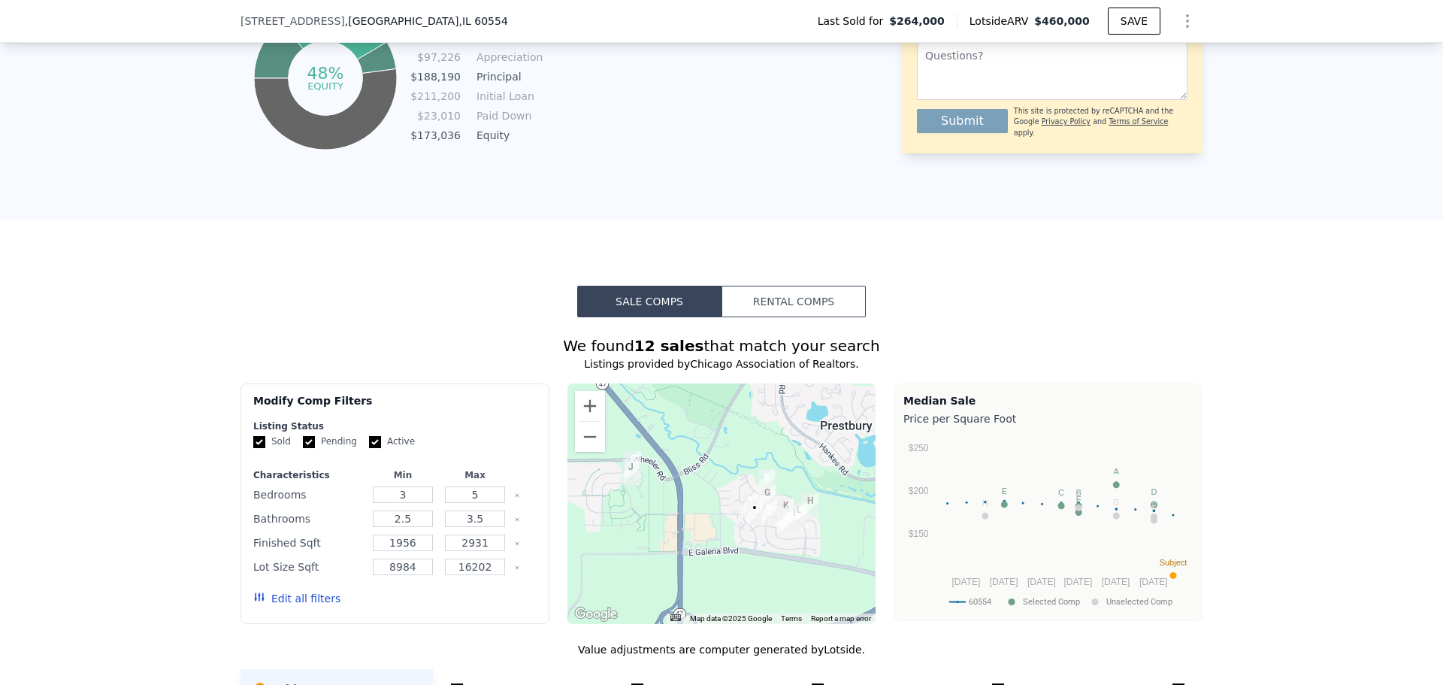
scroll to position [865, 0]
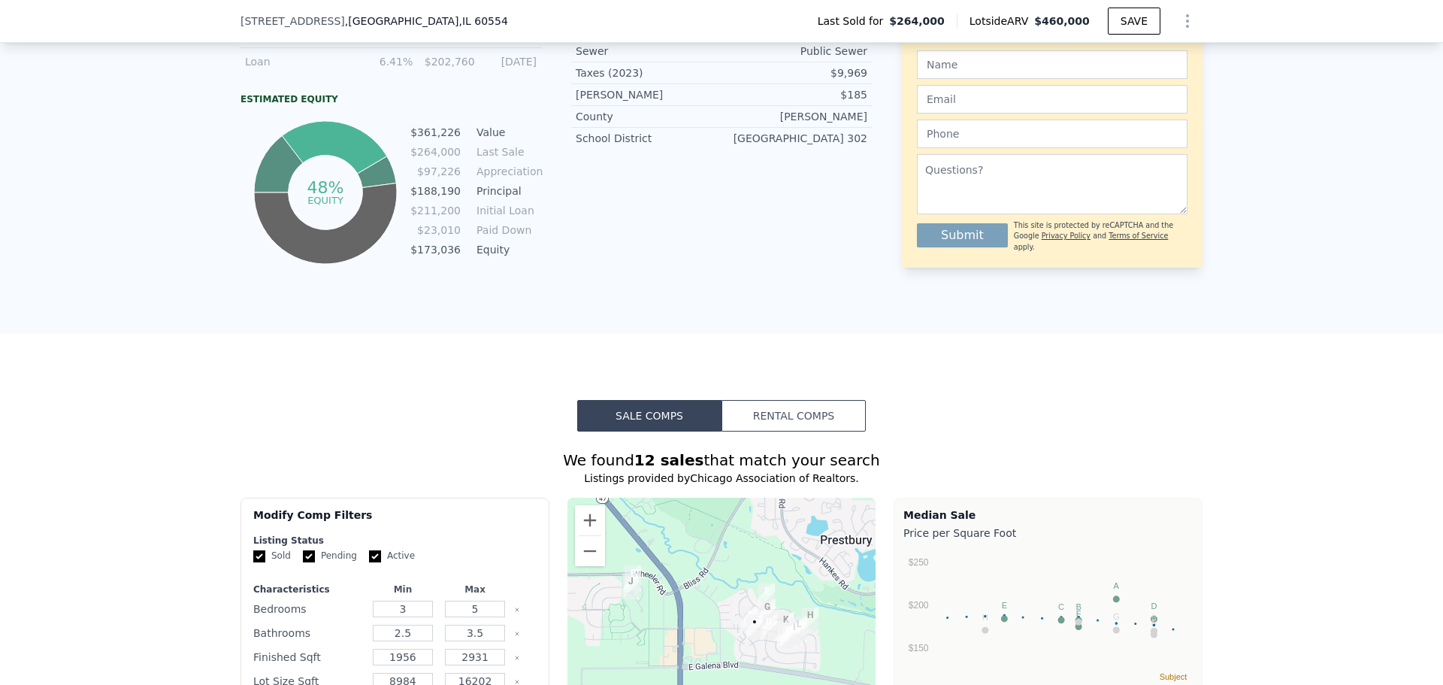
click at [842, 425] on button "Rental Comps" at bounding box center [793, 416] width 144 height 32
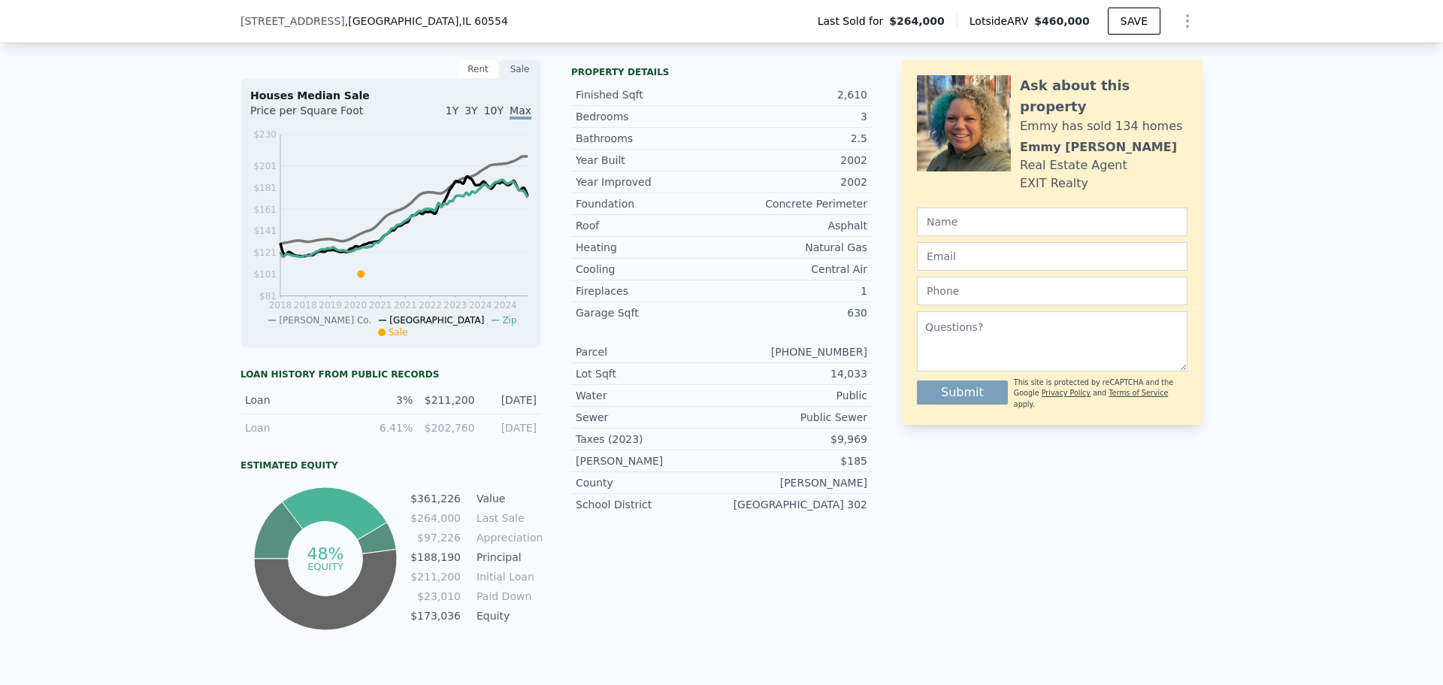
scroll to position [493, 0]
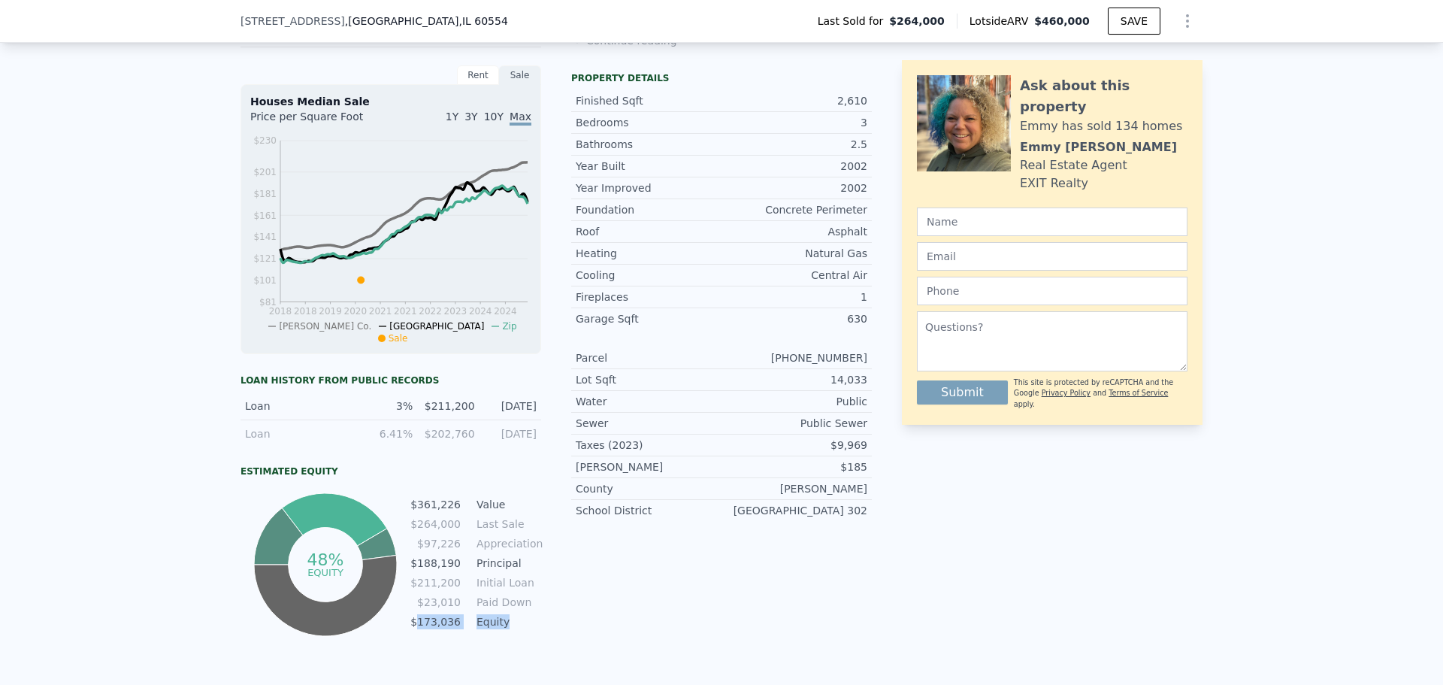
drag, startPoint x: 419, startPoint y: 631, endPoint x: 523, endPoint y: 631, distance: 103.7
click at [523, 630] on tr "$173,036 Equity" at bounding box center [476, 621] width 132 height 17
click at [522, 630] on td "Equity" at bounding box center [507, 621] width 68 height 17
drag, startPoint x: 437, startPoint y: 630, endPoint x: 413, endPoint y: 632, distance: 23.4
click at [413, 630] on tr "$173,036 Equity" at bounding box center [476, 621] width 132 height 17
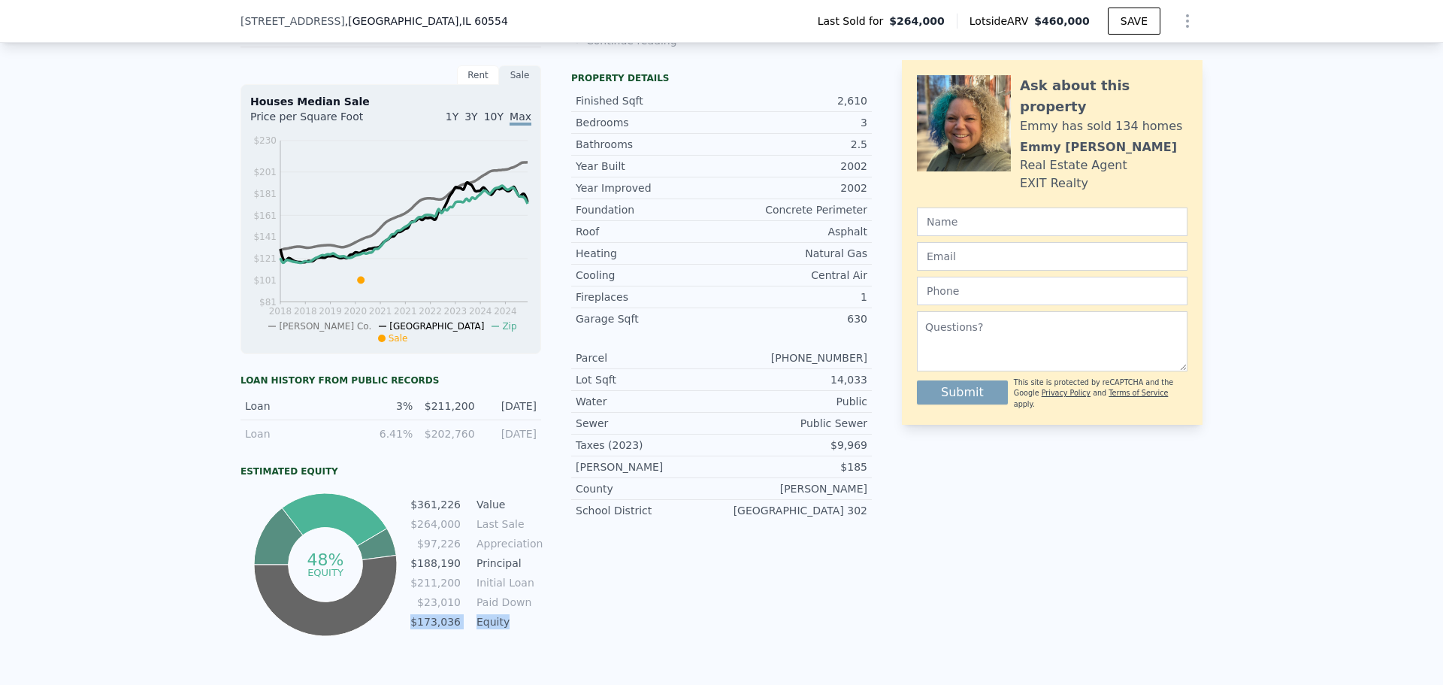
click at [413, 630] on td "$173,036" at bounding box center [436, 621] width 52 height 17
drag, startPoint x: 413, startPoint y: 632, endPoint x: 534, endPoint y: 634, distance: 120.3
click at [534, 630] on tr "$173,036 Equity" at bounding box center [476, 621] width 132 height 17
click at [534, 630] on td "Equity" at bounding box center [507, 621] width 68 height 17
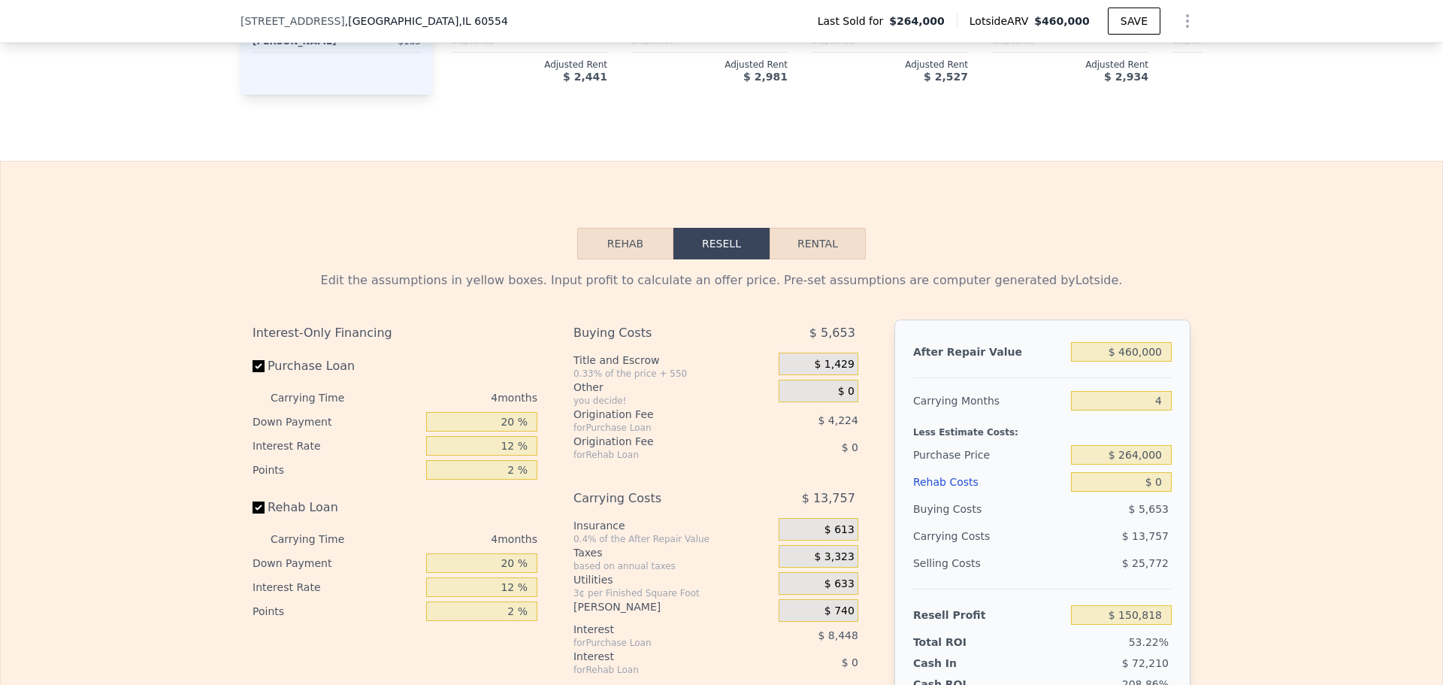
scroll to position [2076, 0]
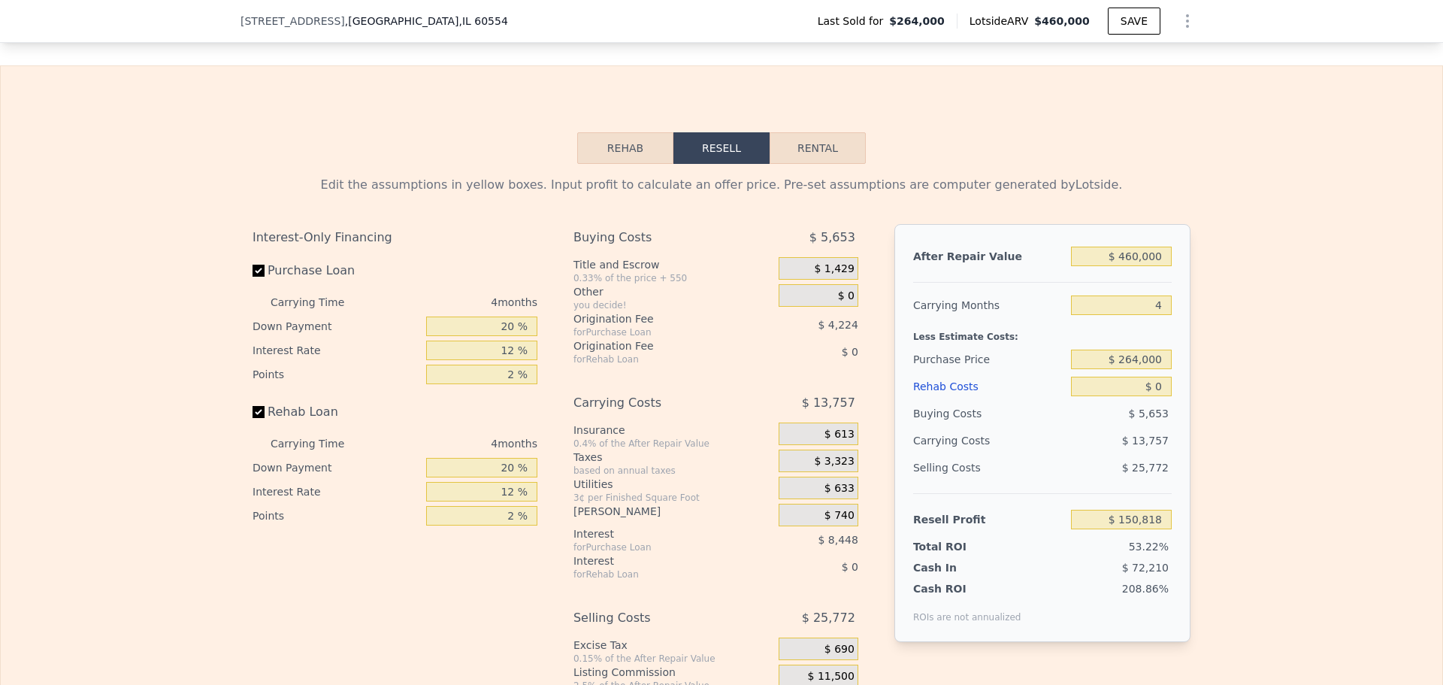
click at [657, 164] on button "Rehab" at bounding box center [625, 148] width 96 height 32
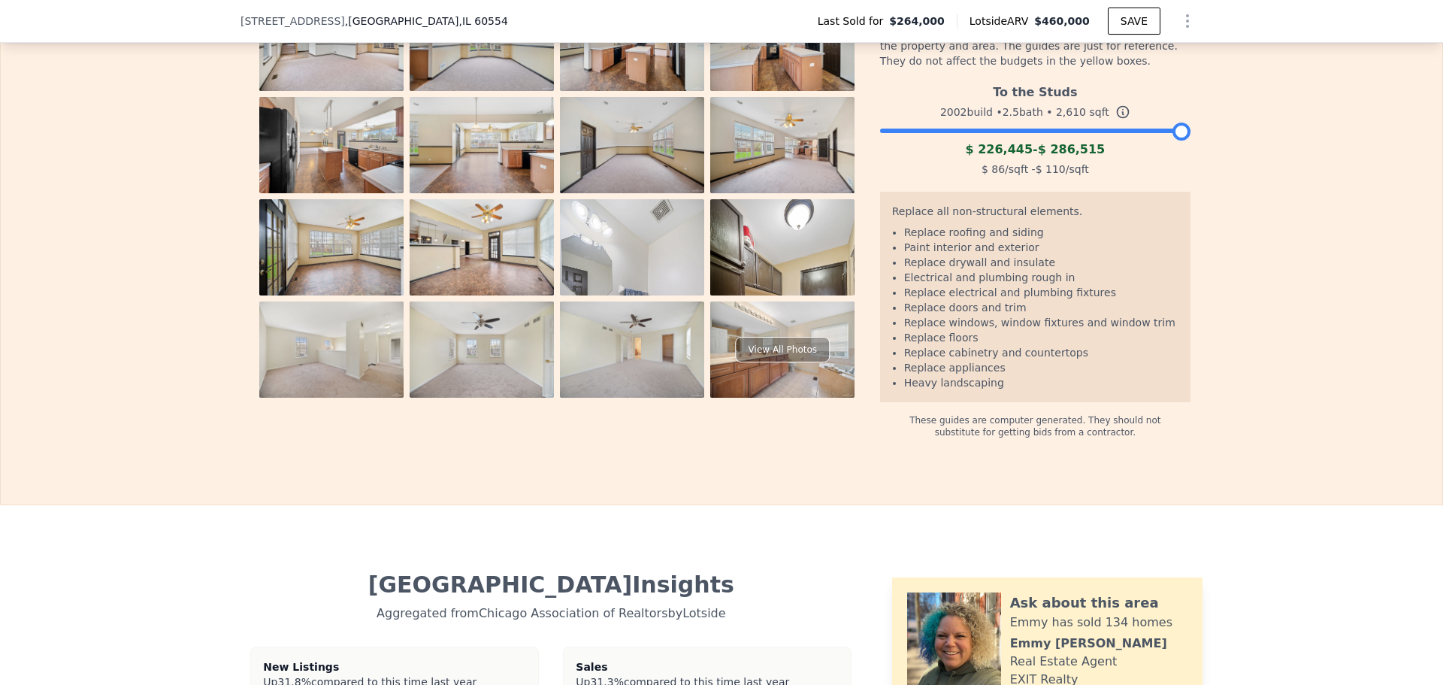
scroll to position [2390, 0]
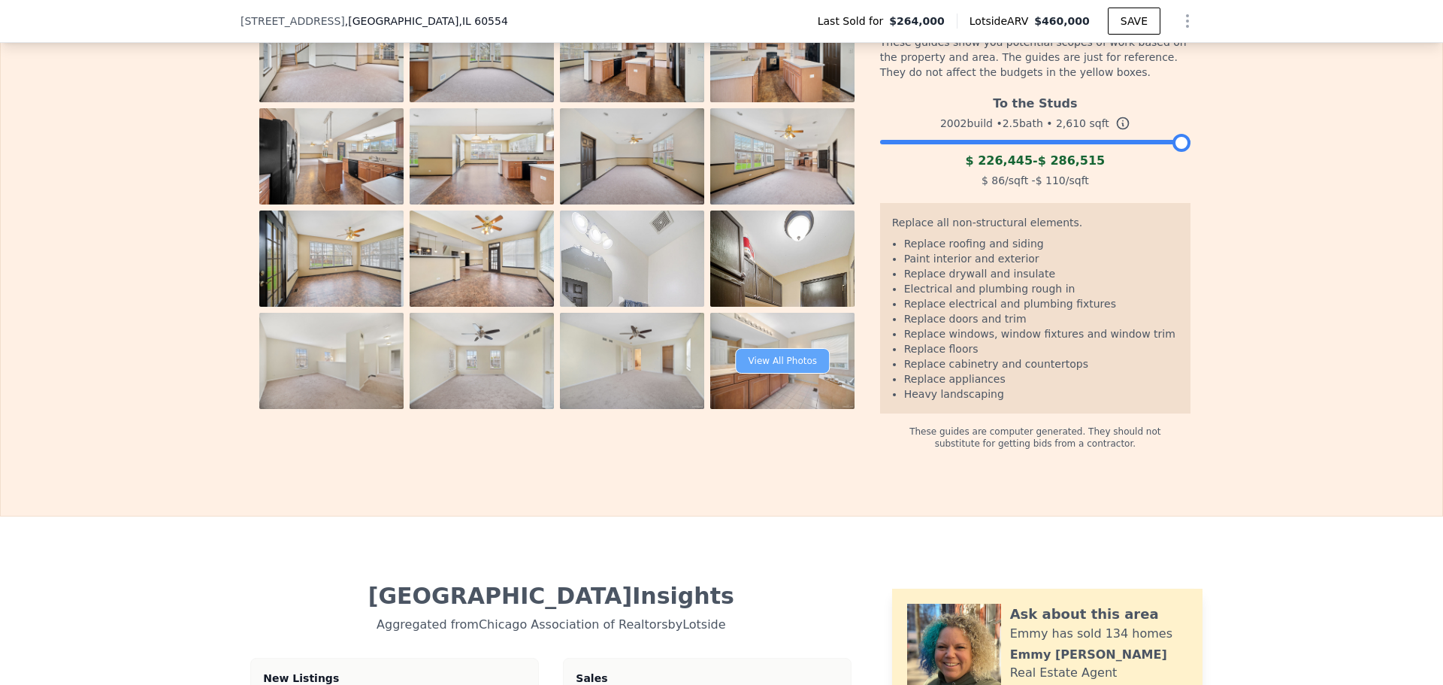
click at [789, 374] on div "View All Photos" at bounding box center [783, 361] width 94 height 26
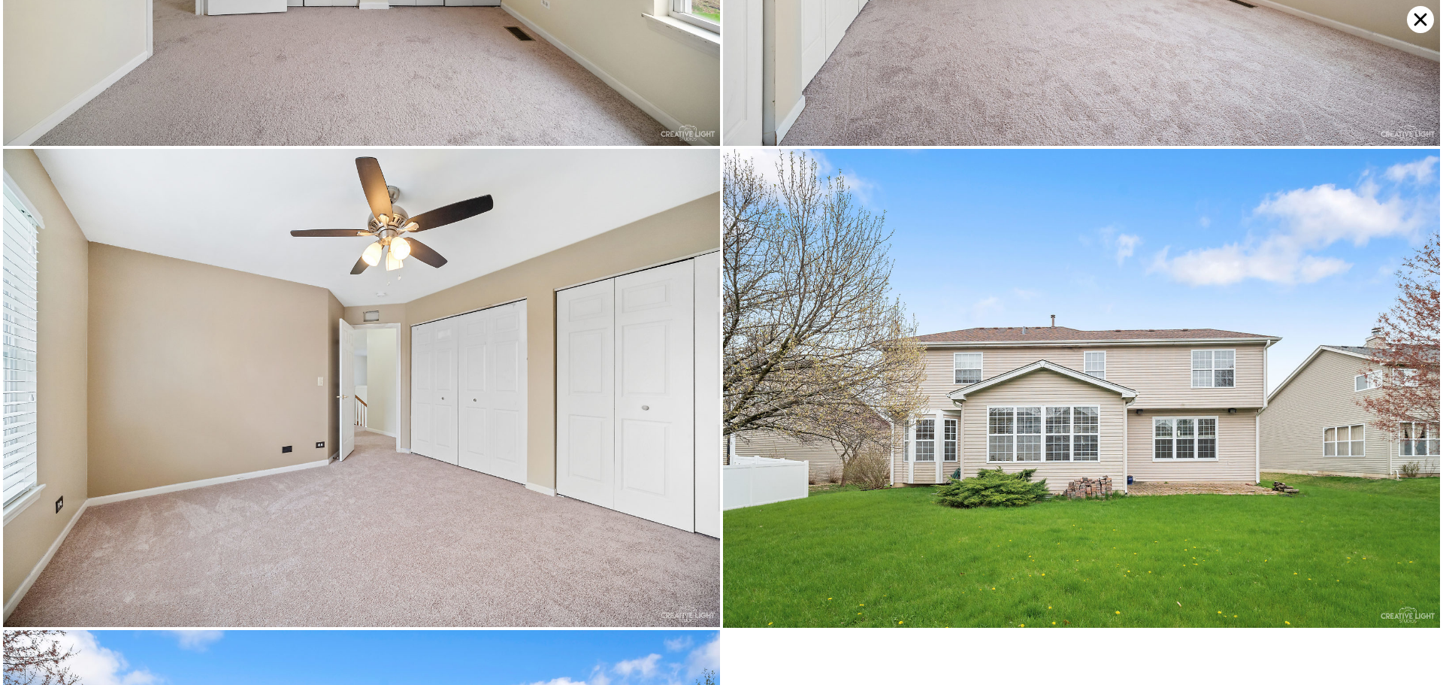
scroll to position [6331, 0]
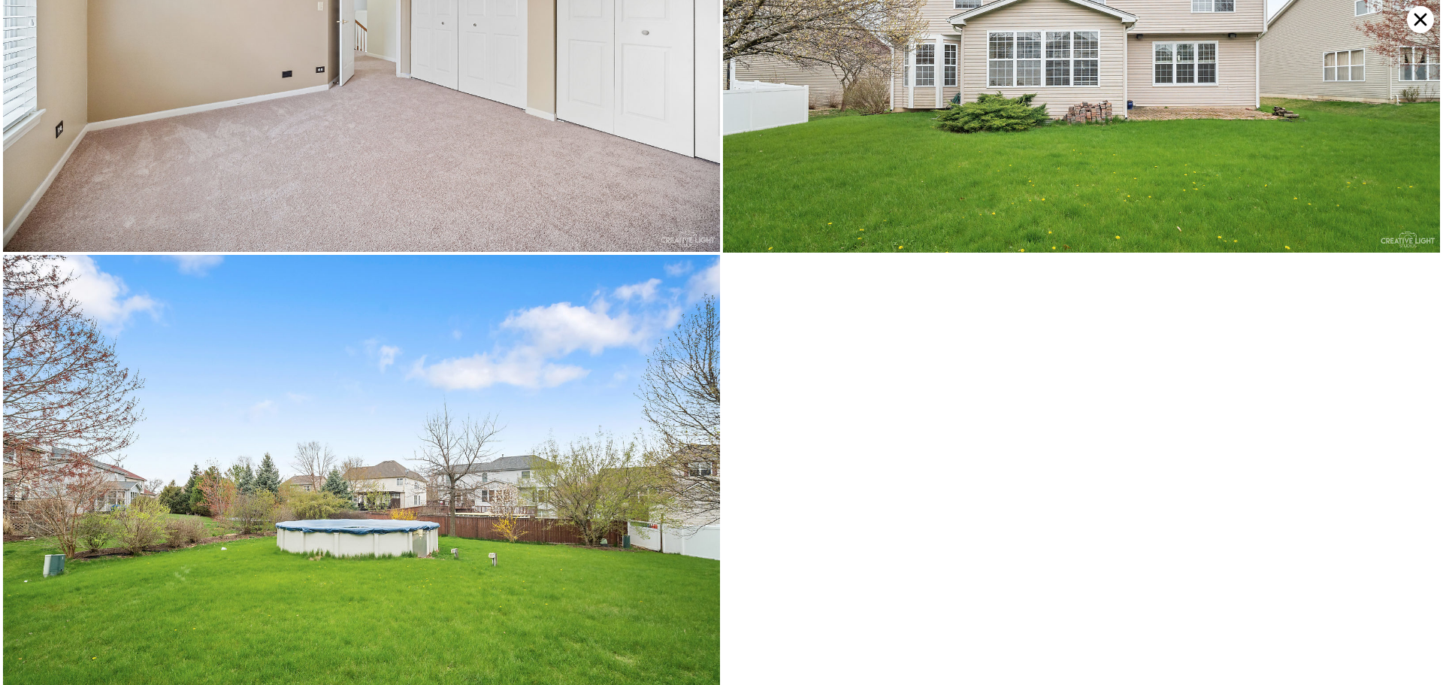
click at [1412, 23] on icon at bounding box center [1420, 19] width 27 height 27
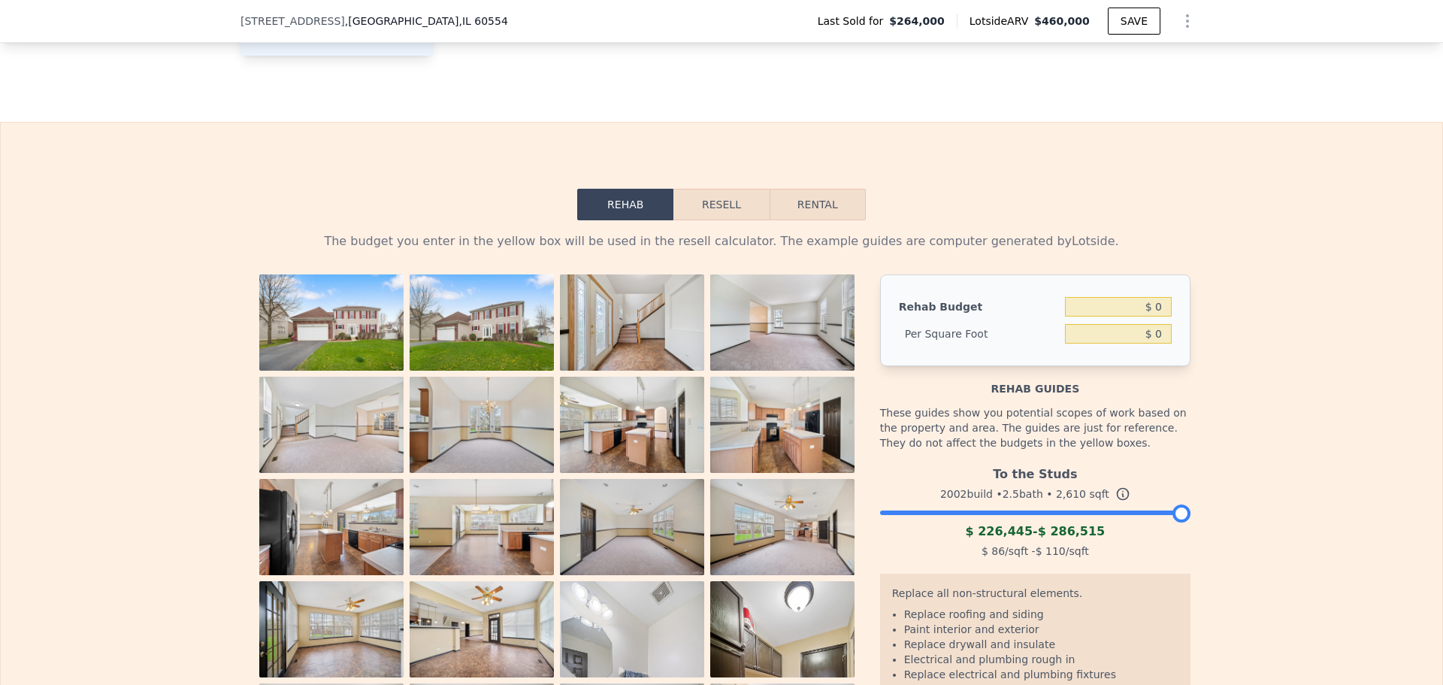
scroll to position [2003, 0]
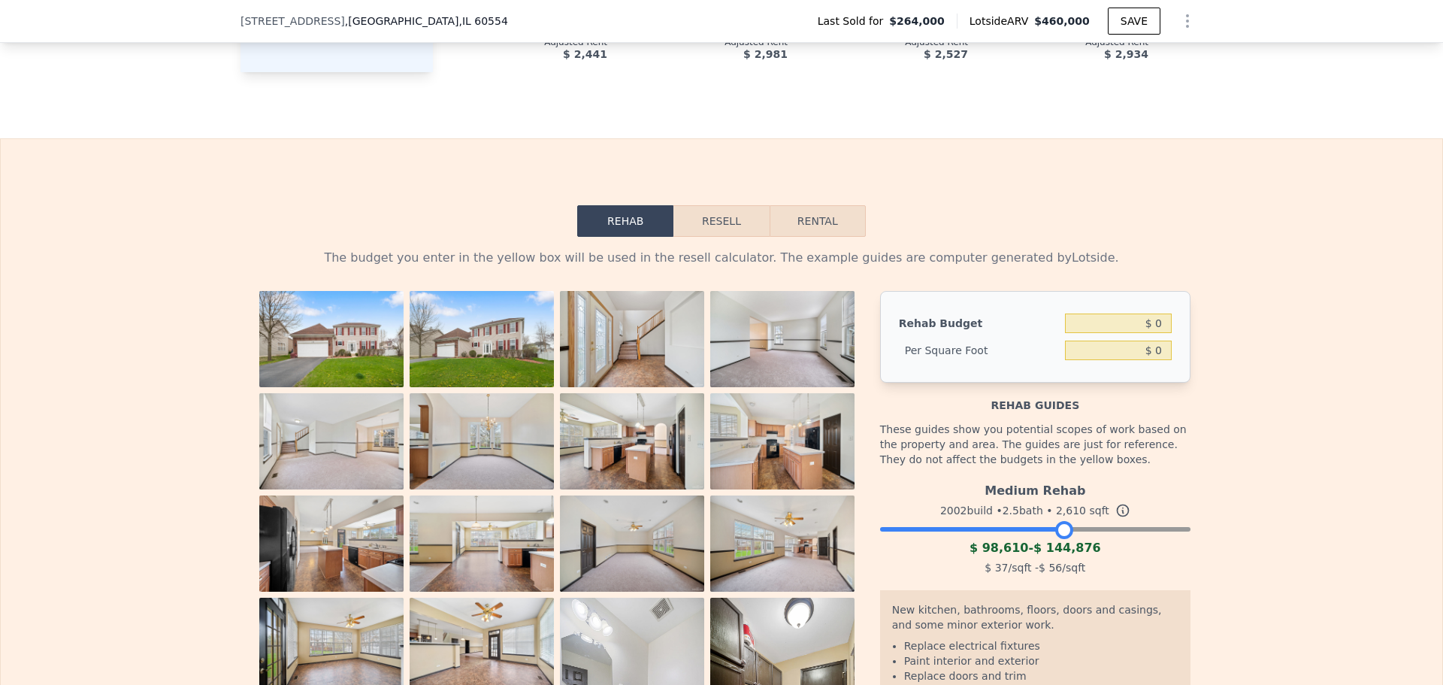
drag, startPoint x: 1172, startPoint y: 550, endPoint x: 1054, endPoint y: 548, distance: 118.8
click at [1055, 539] on div at bounding box center [1064, 530] width 18 height 18
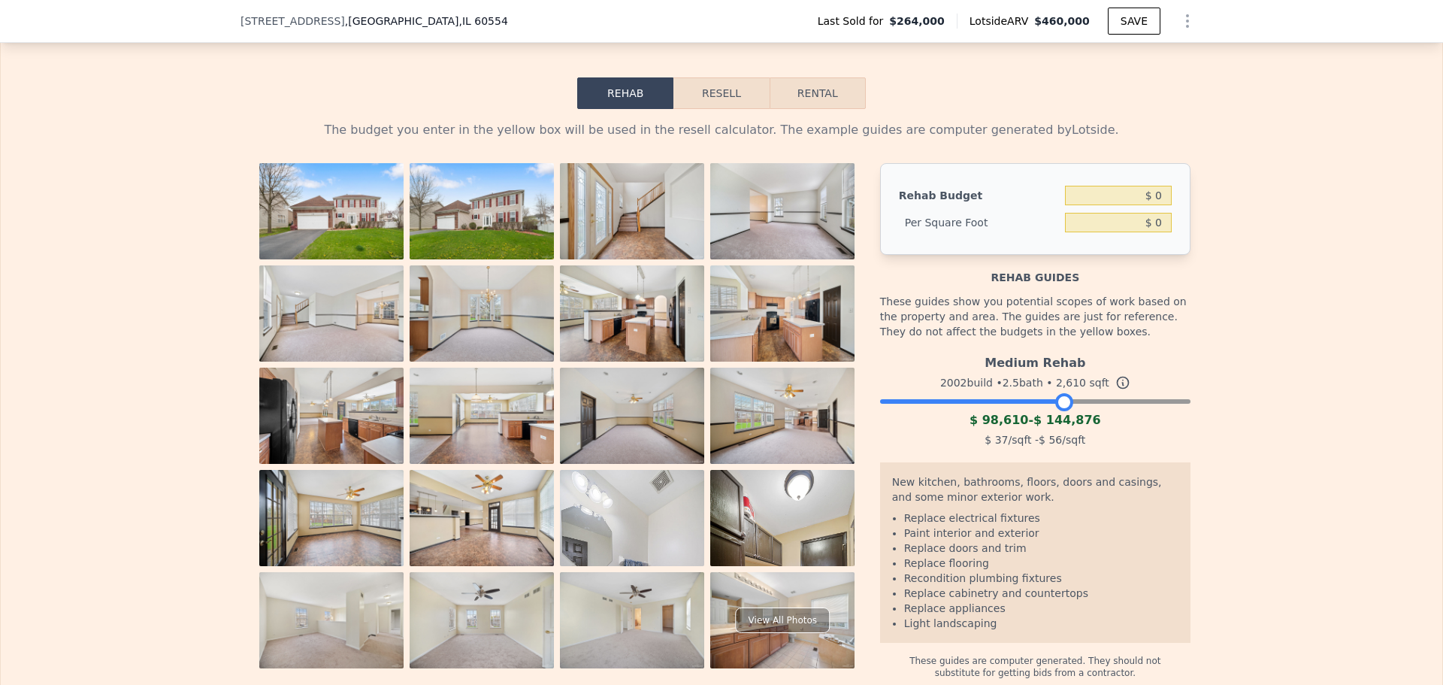
scroll to position [2142, 0]
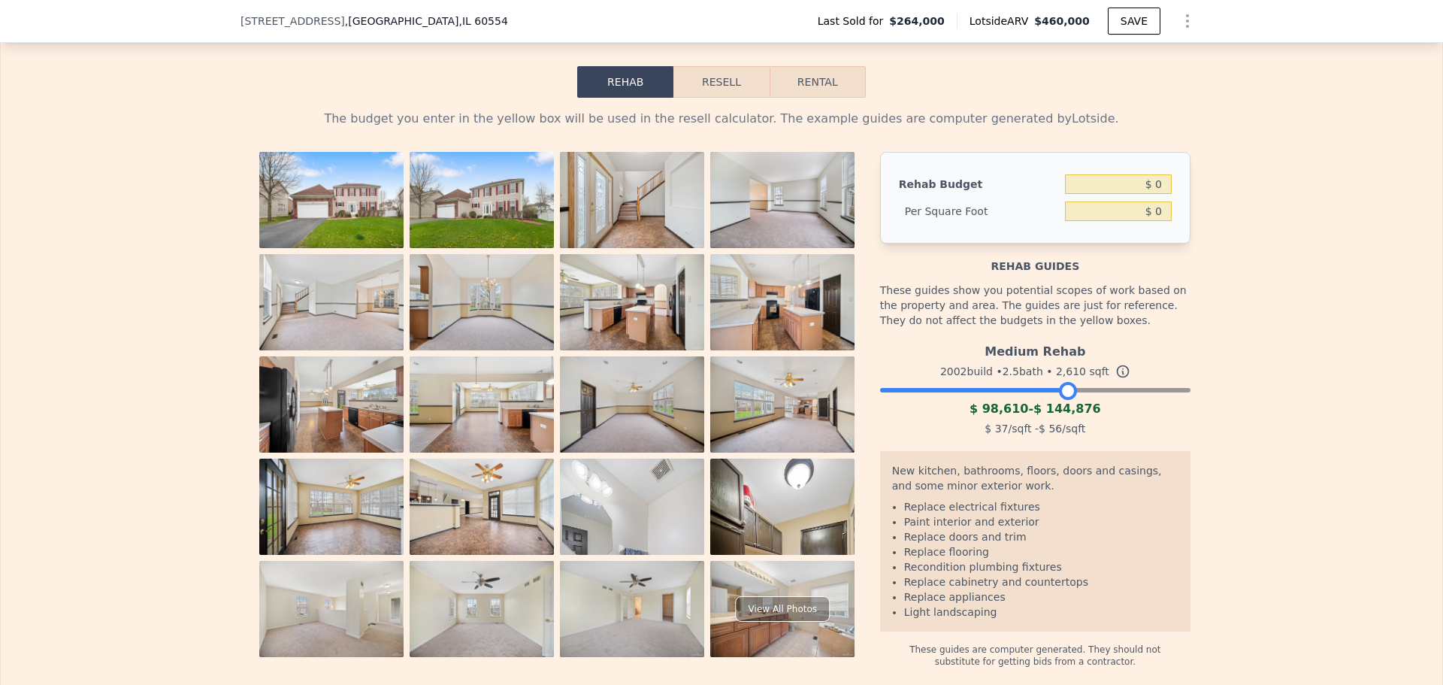
click at [1059, 400] on div at bounding box center [1068, 391] width 18 height 18
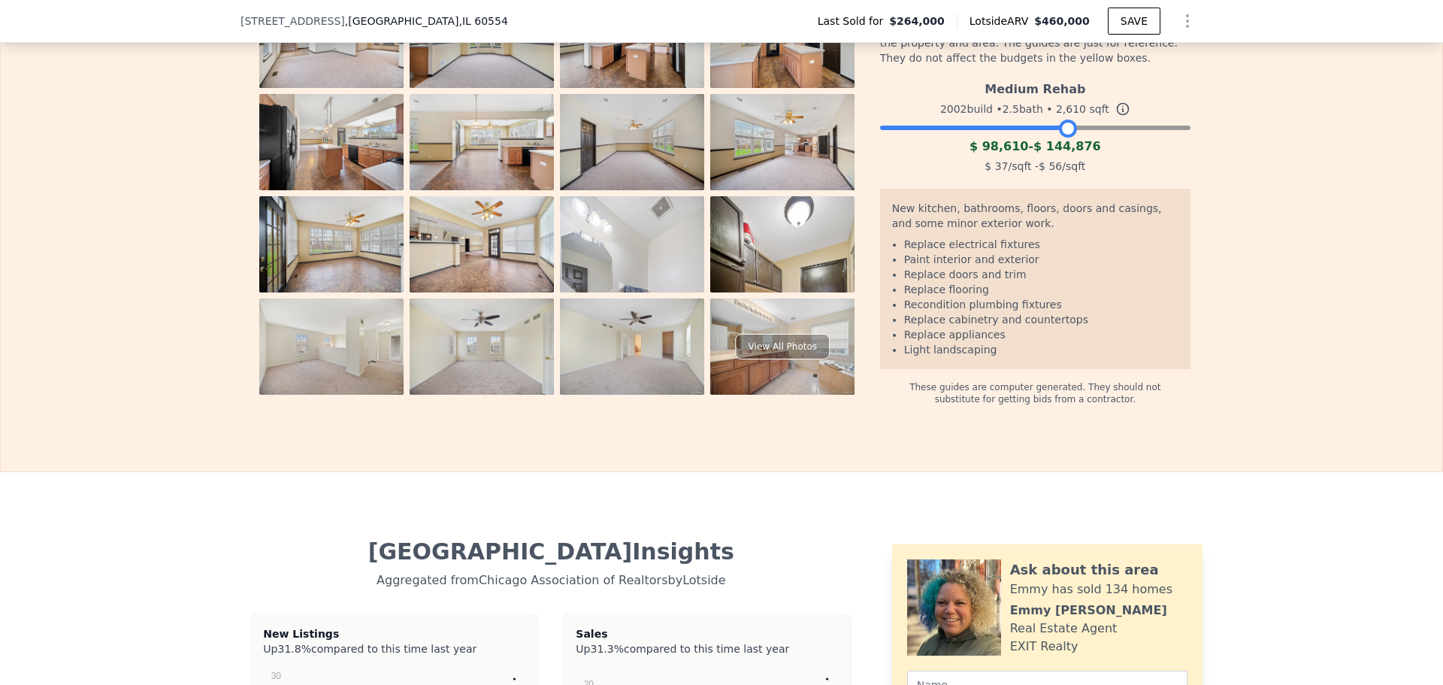
scroll to position [2119, 0]
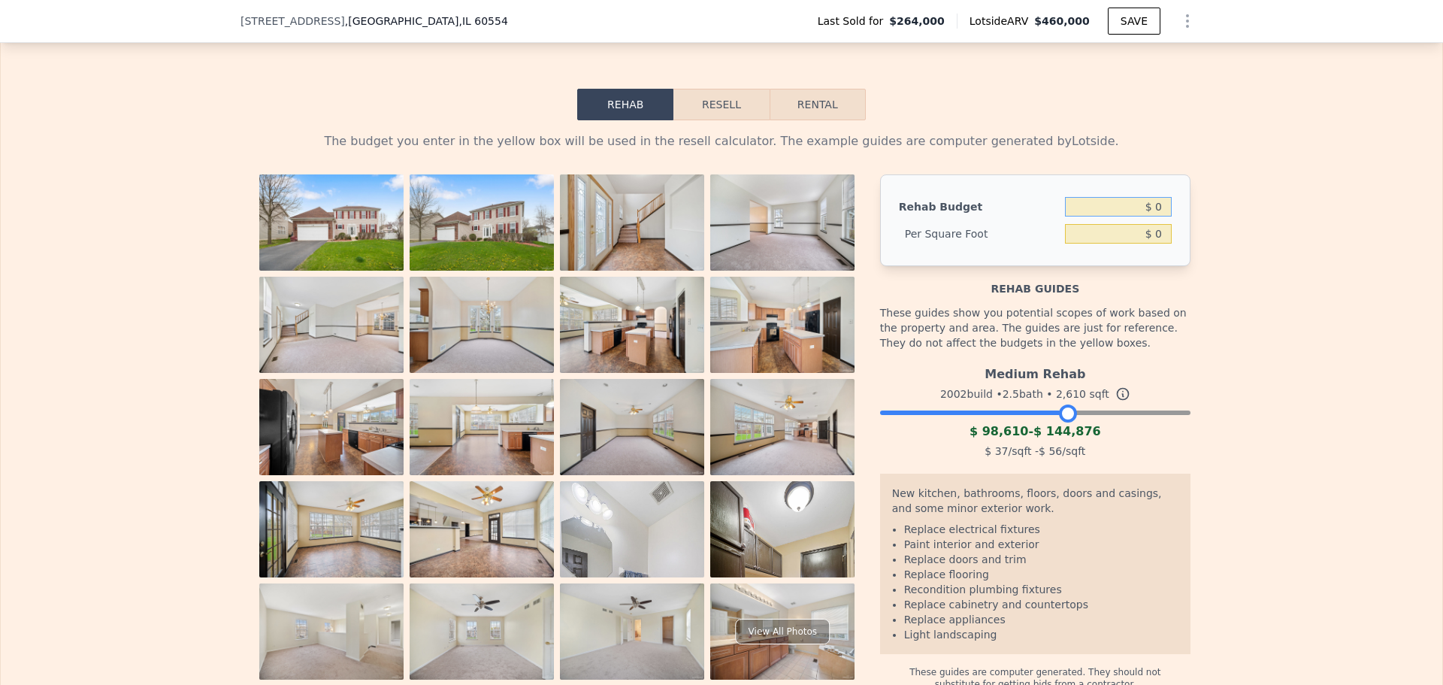
drag, startPoint x: 1156, startPoint y: 237, endPoint x: 1172, endPoint y: 236, distance: 15.8
click at [1171, 236] on div "Rehab Budget $ 0 Per Square Foot $ 0" at bounding box center [1035, 220] width 310 height 92
type input "$ 90,000"
type input "$ 34.48"
click at [1131, 243] on input "$ 34.48" at bounding box center [1118, 234] width 107 height 20
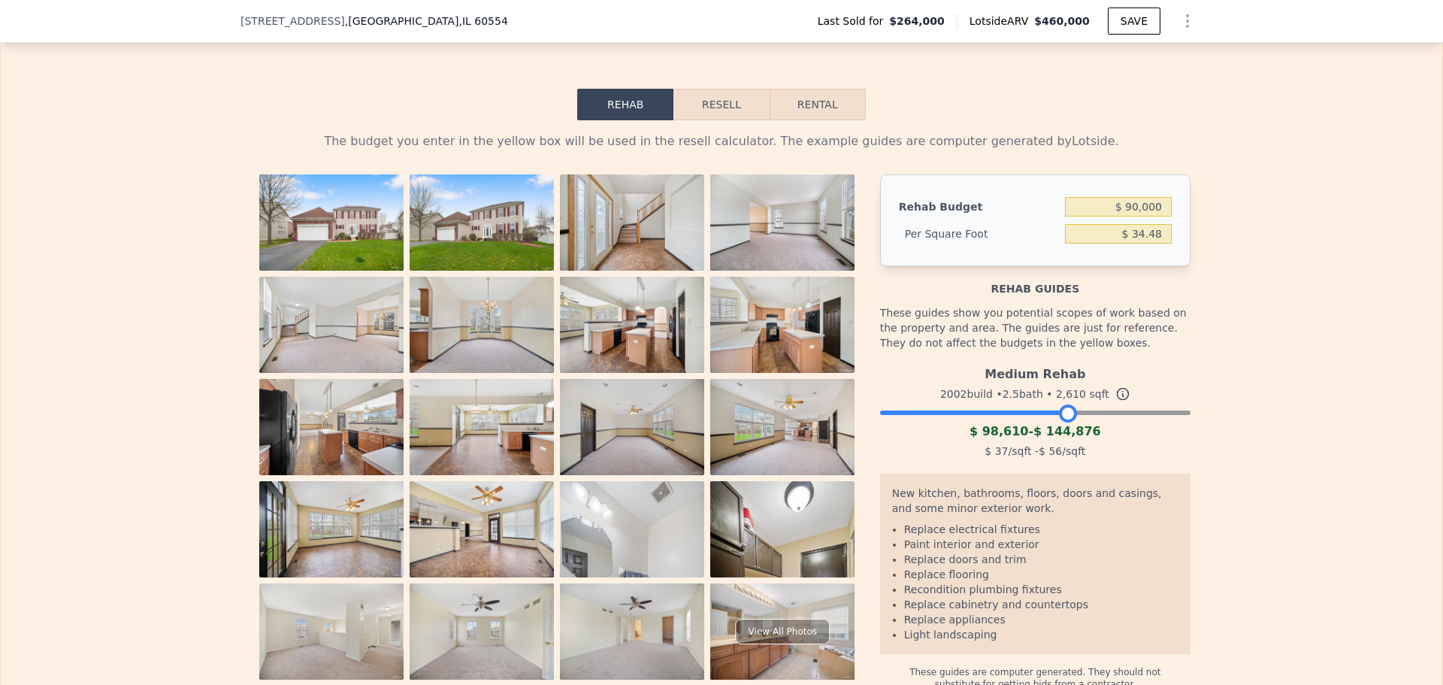
click at [1212, 308] on div "The budget you enter in the yellow box will be used in the resell calculator. T…" at bounding box center [721, 405] width 1441 height 570
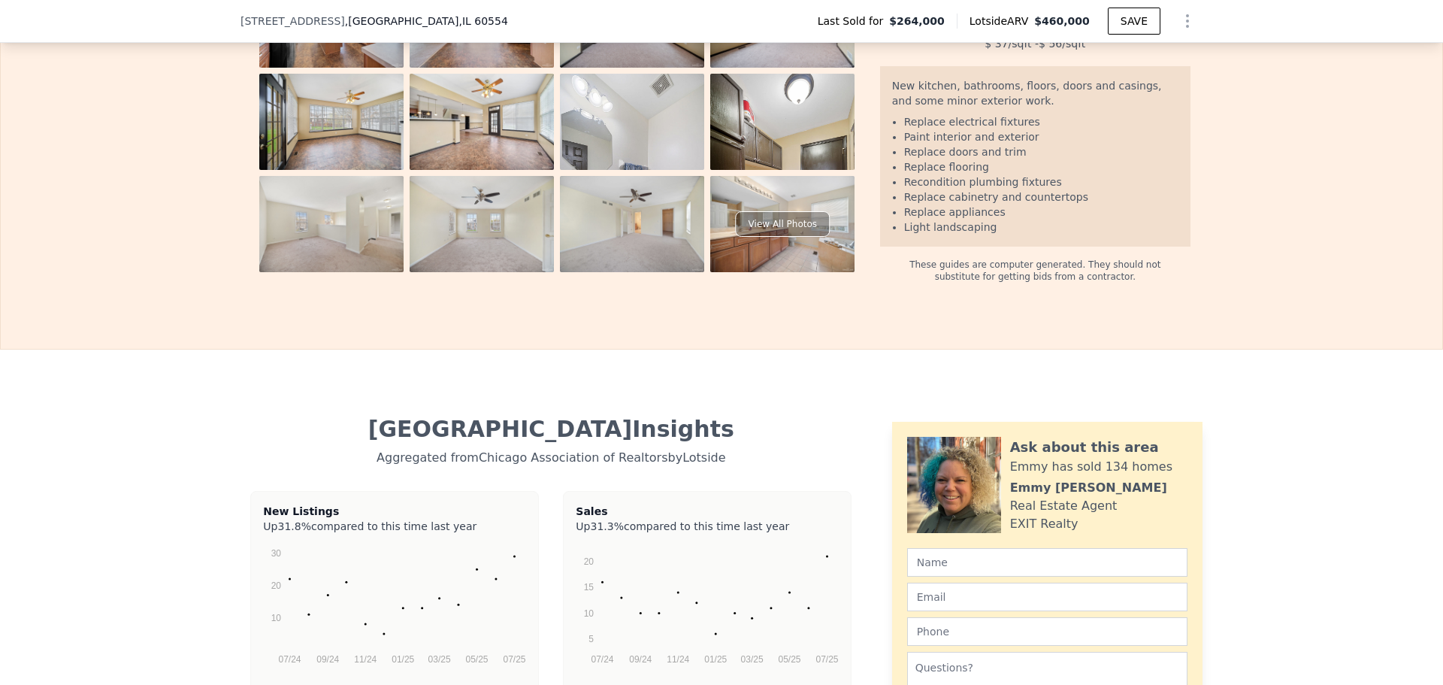
scroll to position [2158, 0]
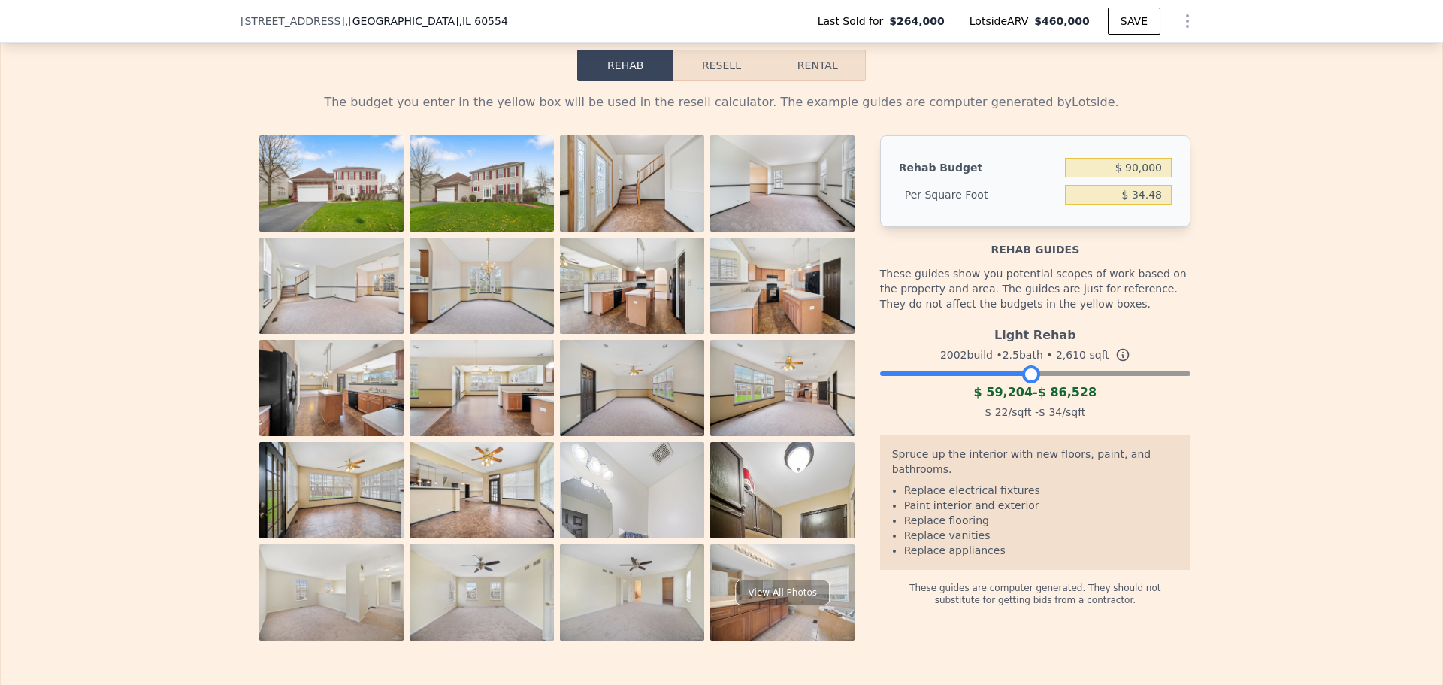
drag, startPoint x: 1055, startPoint y: 395, endPoint x: 1017, endPoint y: 398, distance: 38.4
click at [1022, 383] on div at bounding box center [1031, 374] width 18 height 18
click at [723, 81] on button "Resell" at bounding box center [720, 66] width 95 height 32
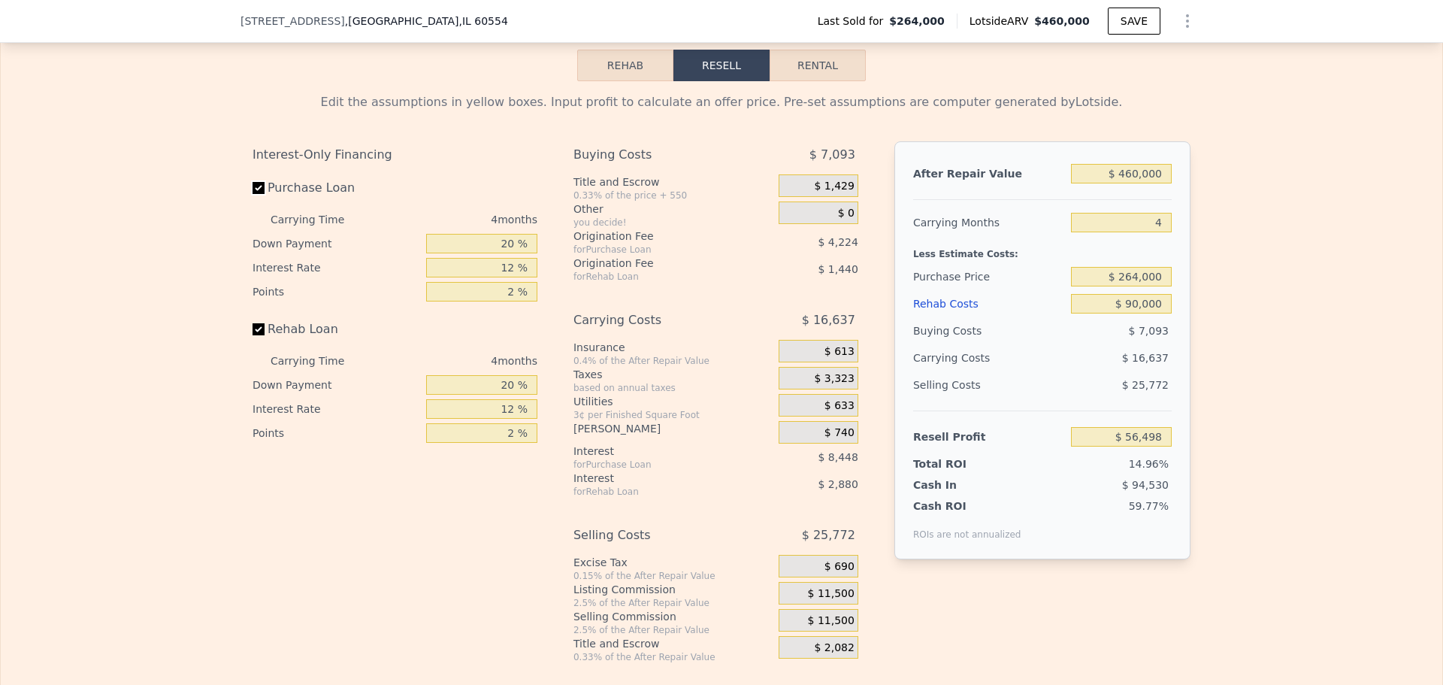
click at [256, 194] on input "Purchase Loan" at bounding box center [259, 188] width 12 height 12
checkbox input "false"
type input "$ 69,170"
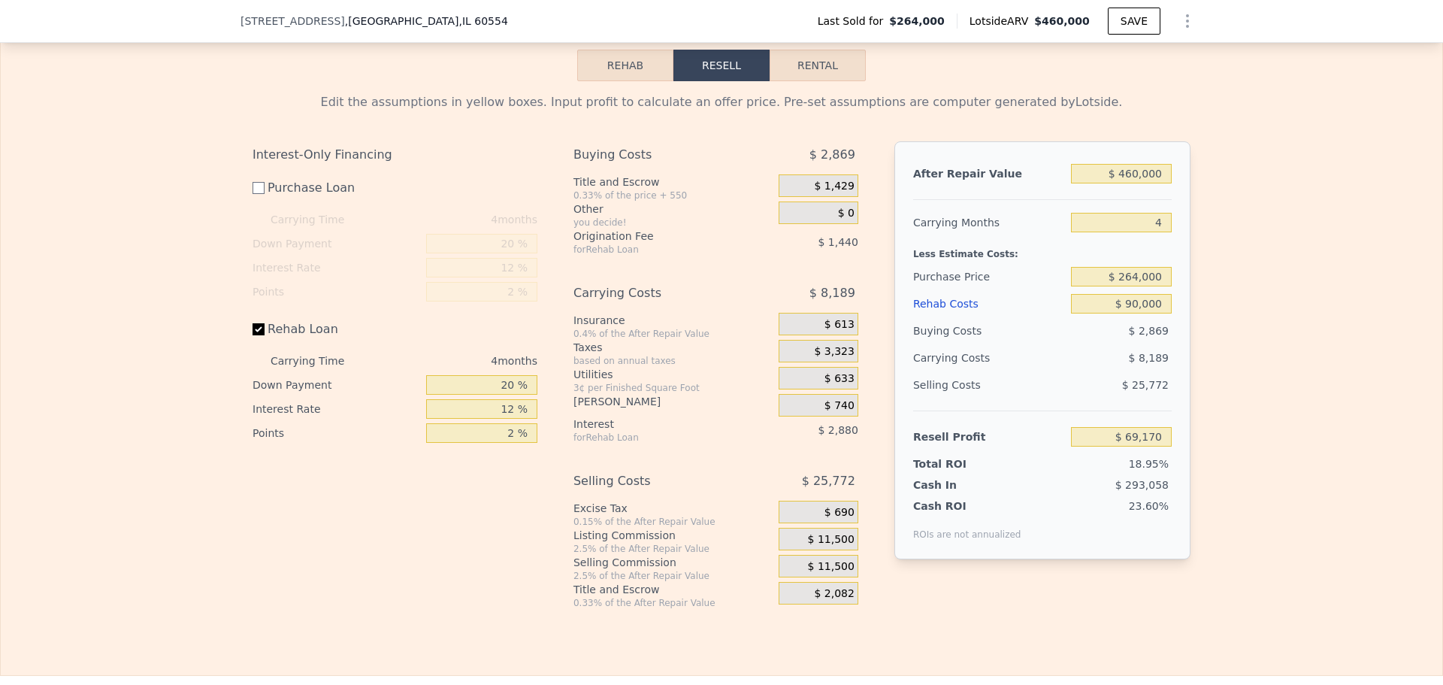
click at [817, 168] on span "$ 2,869" at bounding box center [832, 154] width 46 height 27
click at [943, 317] on div "Rehab Costs" at bounding box center [989, 303] width 152 height 27
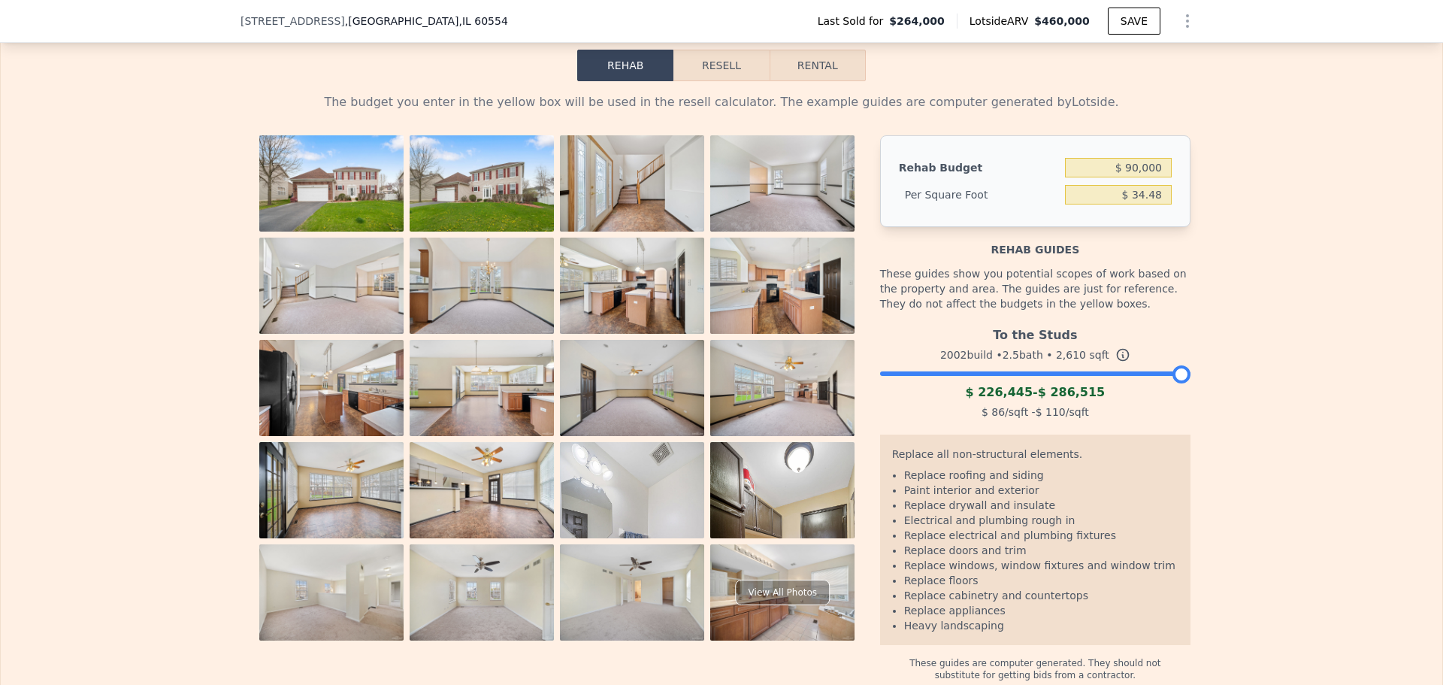
drag, startPoint x: 1099, startPoint y: 404, endPoint x: 1093, endPoint y: 398, distance: 9.6
click at [1093, 398] on div "To the Studs 2002 build • 2.5 bath • 2,610 sqft $ 226,445 - $ 286,515 $ 86 /sqf…" at bounding box center [1035, 371] width 310 height 102
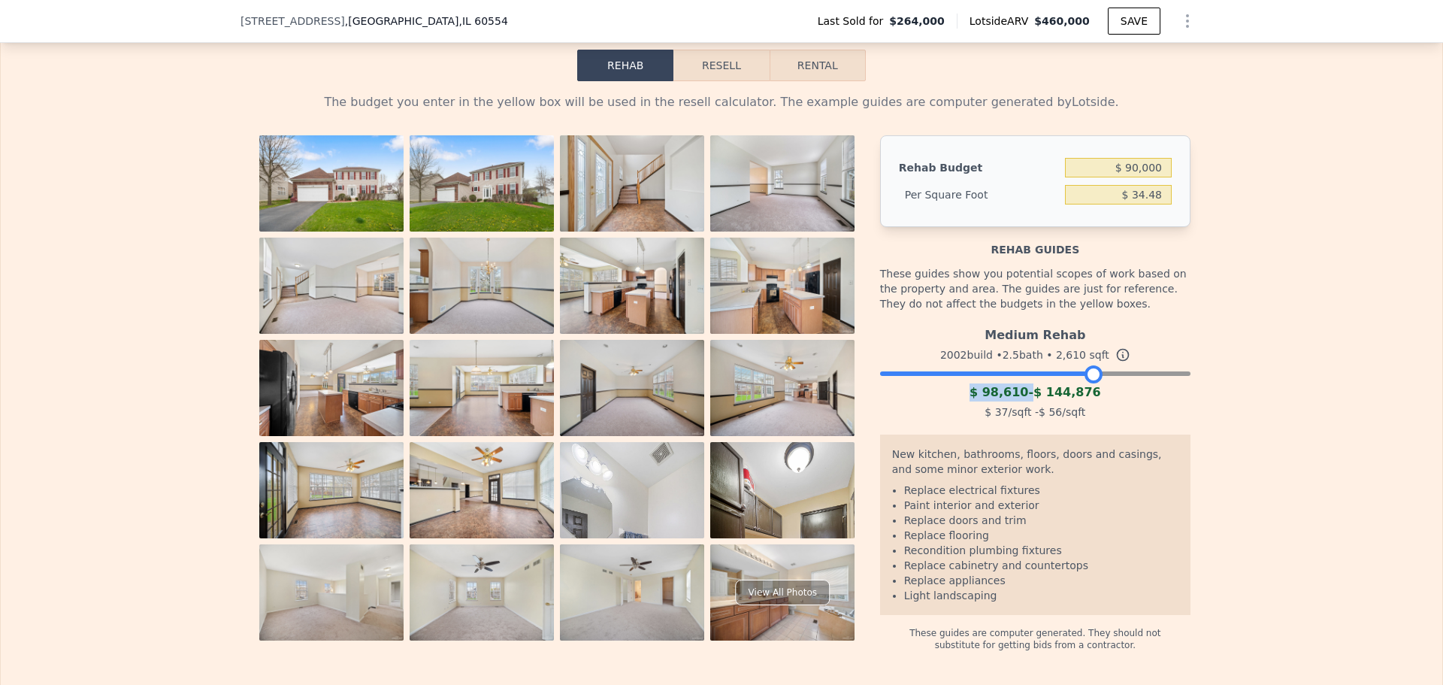
drag, startPoint x: 1088, startPoint y: 396, endPoint x: 1072, endPoint y: 393, distance: 16.1
click at [1072, 374] on div at bounding box center [1035, 369] width 310 height 9
drag, startPoint x: 1072, startPoint y: 393, endPoint x: 1053, endPoint y: 392, distance: 19.6
click at [1053, 383] on div at bounding box center [1060, 374] width 18 height 18
click at [716, 77] on button "Resell" at bounding box center [720, 66] width 95 height 32
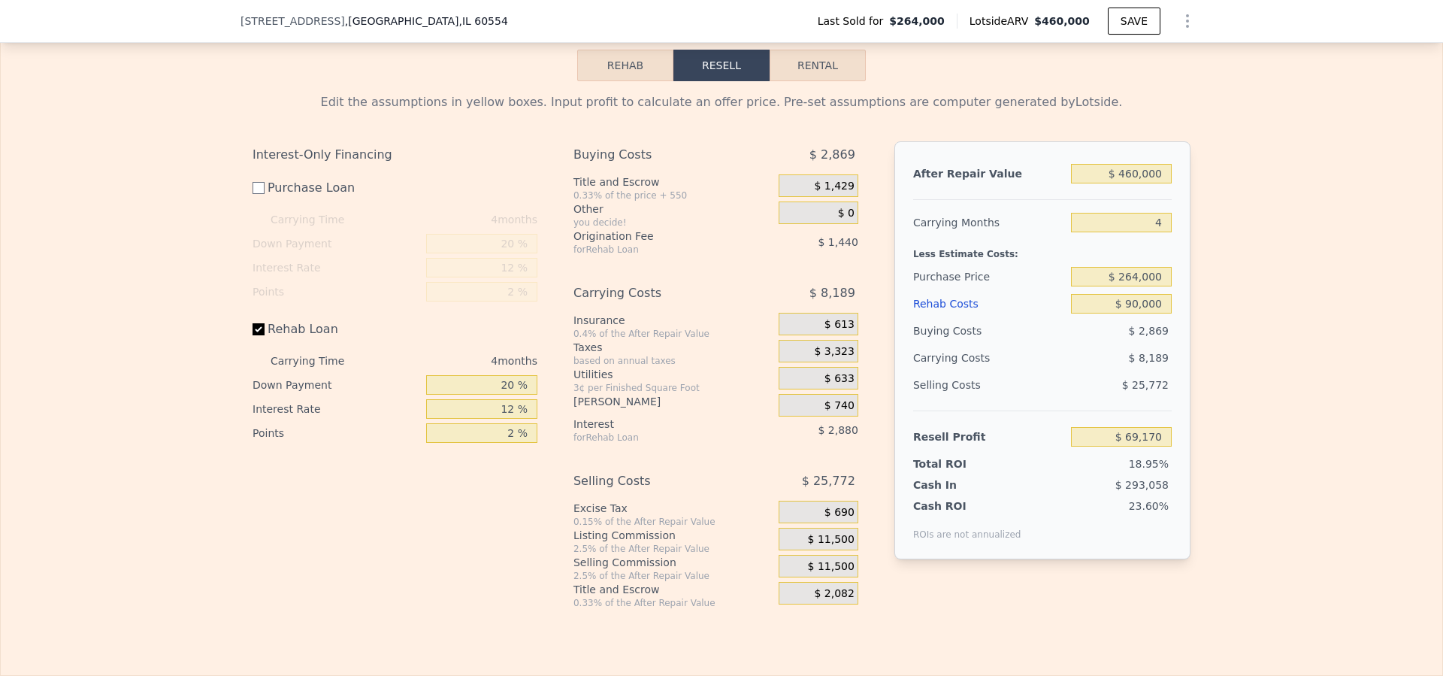
click at [794, 81] on button "Rental" at bounding box center [818, 66] width 96 height 32
select select "30"
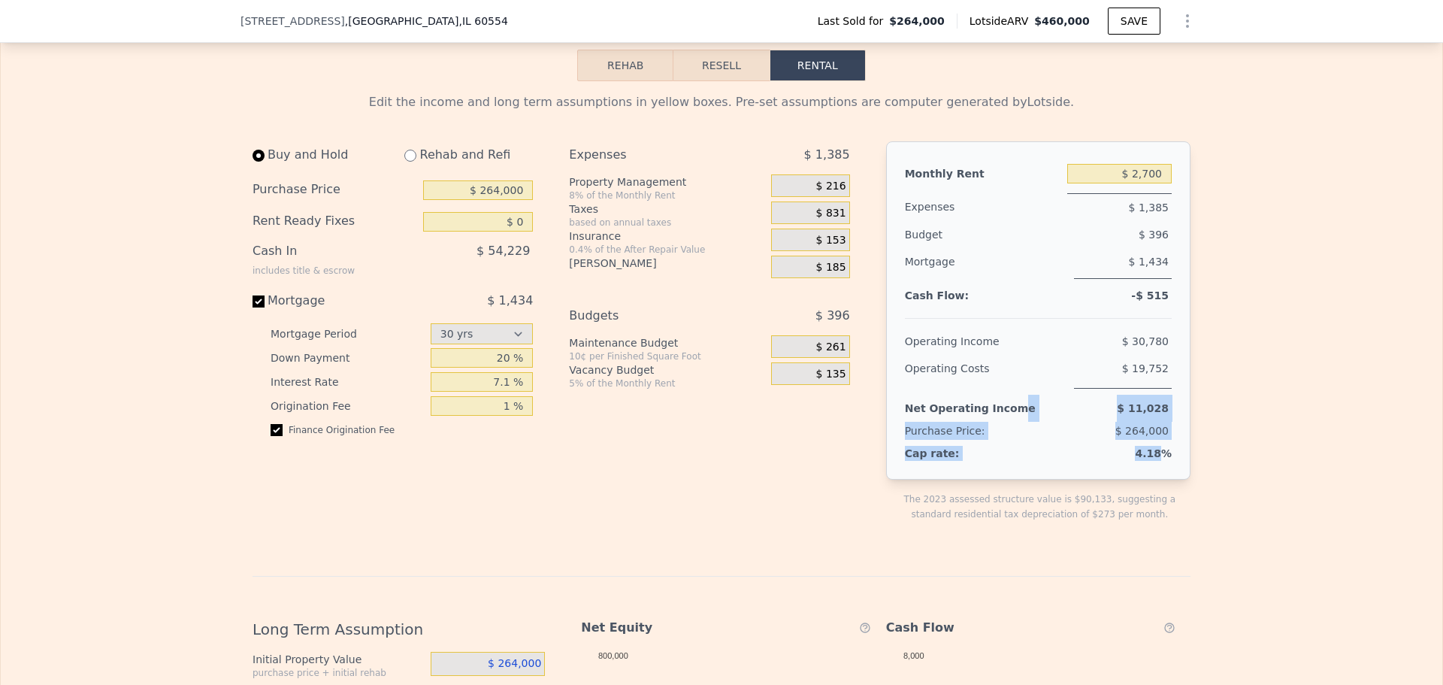
drag, startPoint x: 1003, startPoint y: 422, endPoint x: 1156, endPoint y: 473, distance: 160.9
click at [1156, 473] on div "Monthly Rent $ 2,700 Expenses $ 1,385 Budget $ 396 Mortgage $ 1,434 Cash Flow: …" at bounding box center [1038, 310] width 304 height 338
click at [1156, 459] on span "4.18%" at bounding box center [1153, 453] width 37 height 12
drag, startPoint x: 1161, startPoint y: 492, endPoint x: 1011, endPoint y: 413, distance: 169.8
click at [1011, 413] on div "Monthly Rent $ 2,700 Expenses $ 1,385 Budget $ 396 Mortgage $ 1,434 Cash Flow: …" at bounding box center [1038, 310] width 304 height 338
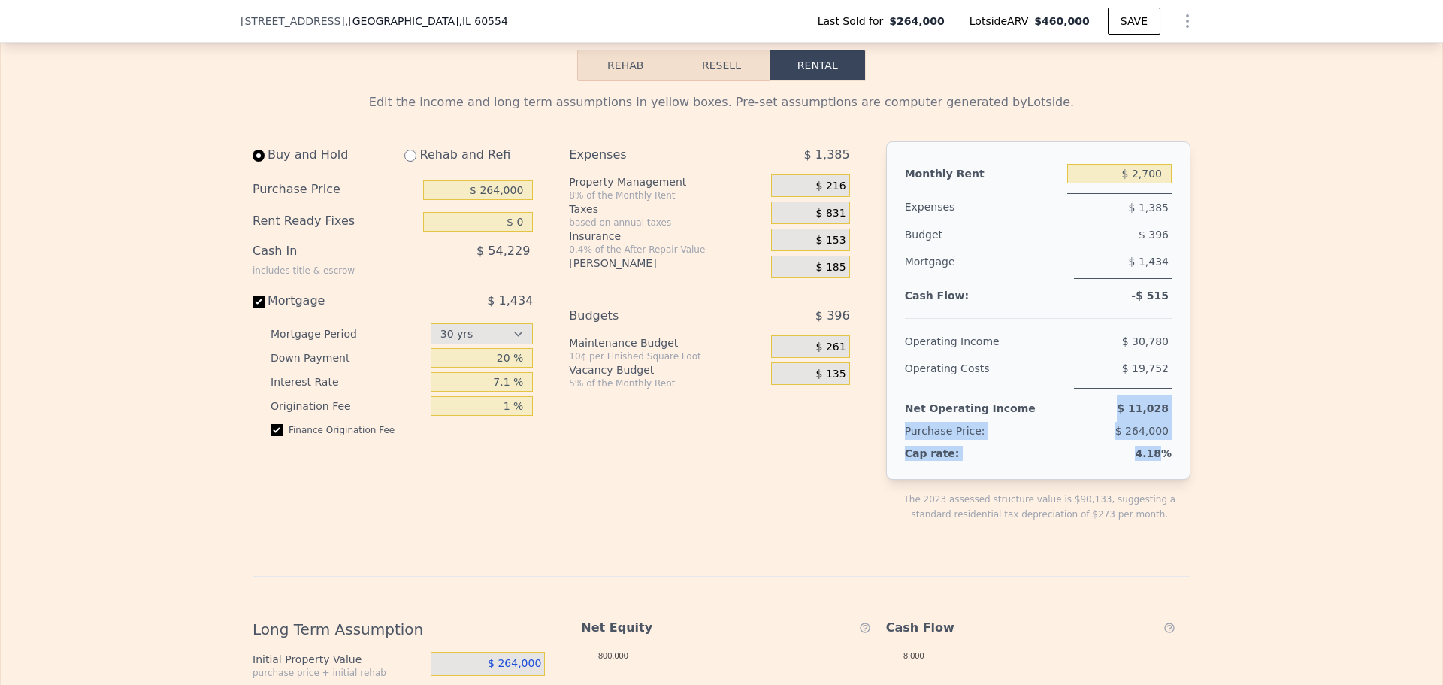
click at [1011, 413] on div "Net Operating Income $ 11,028" at bounding box center [1038, 405] width 267 height 33
